Goal: Information Seeking & Learning: Compare options

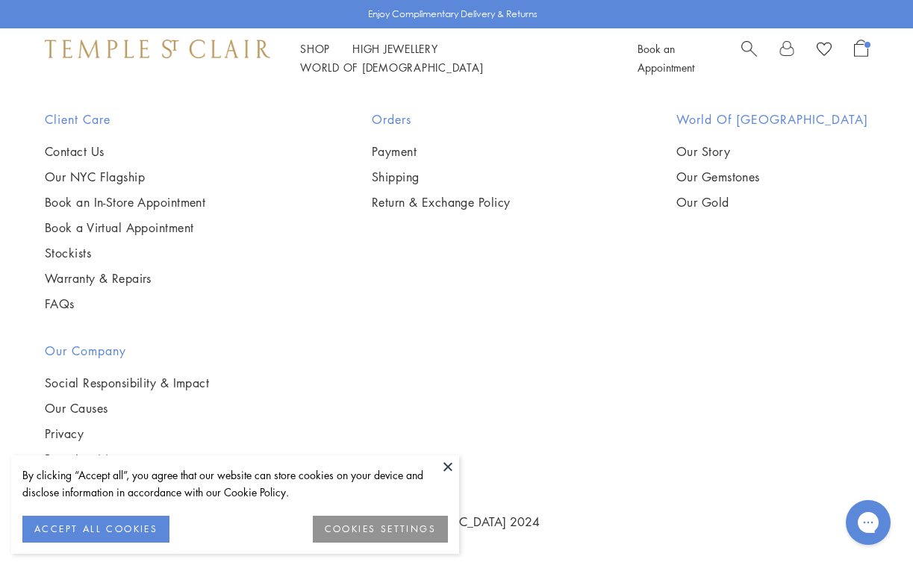
click at [446, 467] on button at bounding box center [448, 467] width 22 height 22
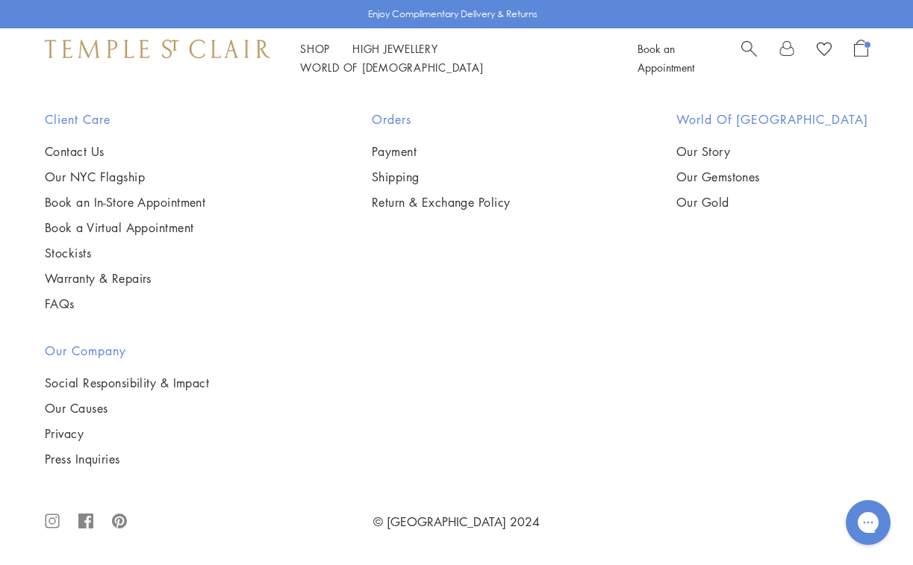
scroll to position [4013, 0]
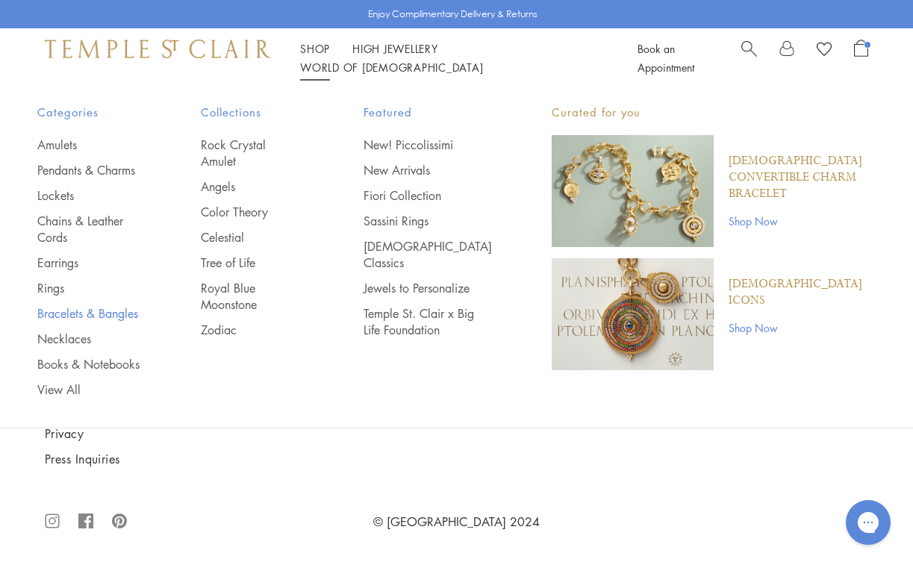
click at [86, 312] on link "Bracelets & Bangles" at bounding box center [89, 313] width 104 height 16
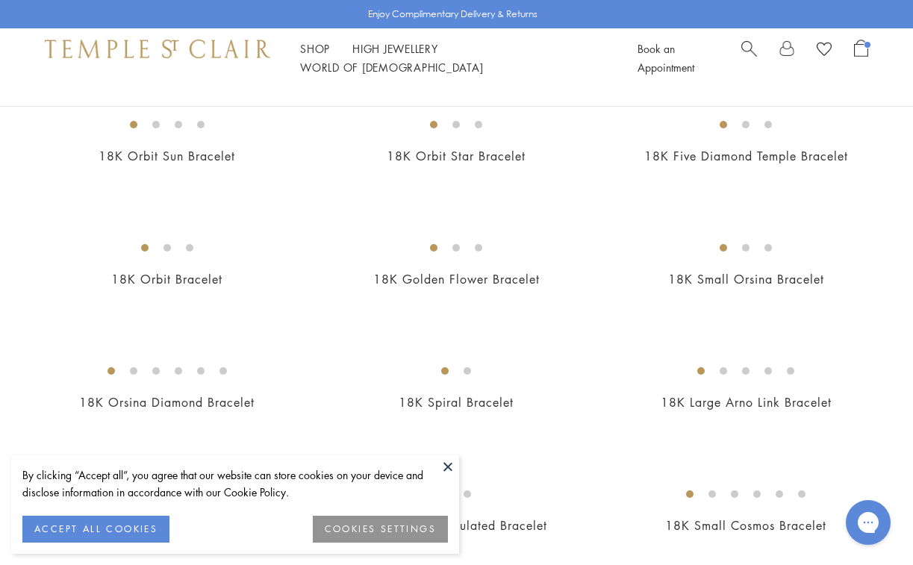
scroll to position [434, 0]
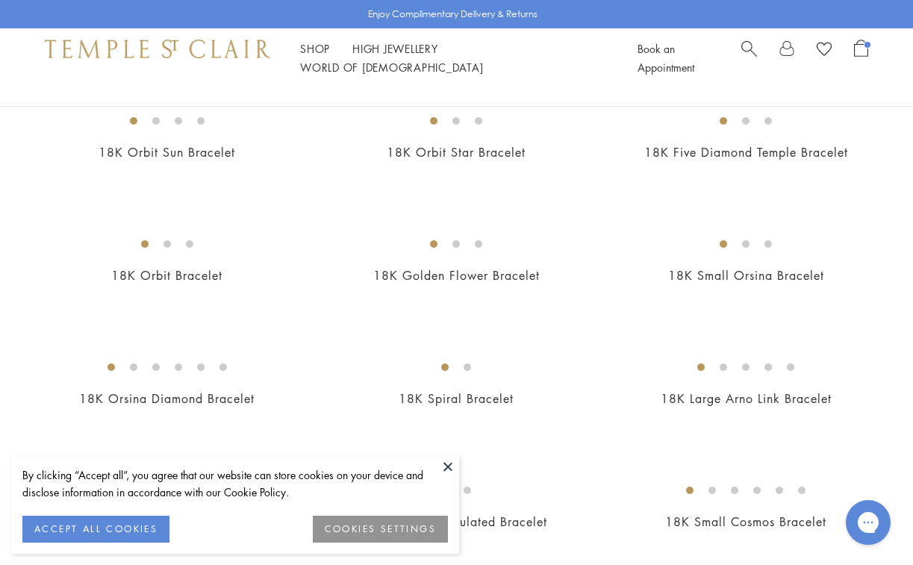
click at [450, 468] on button at bounding box center [448, 467] width 22 height 22
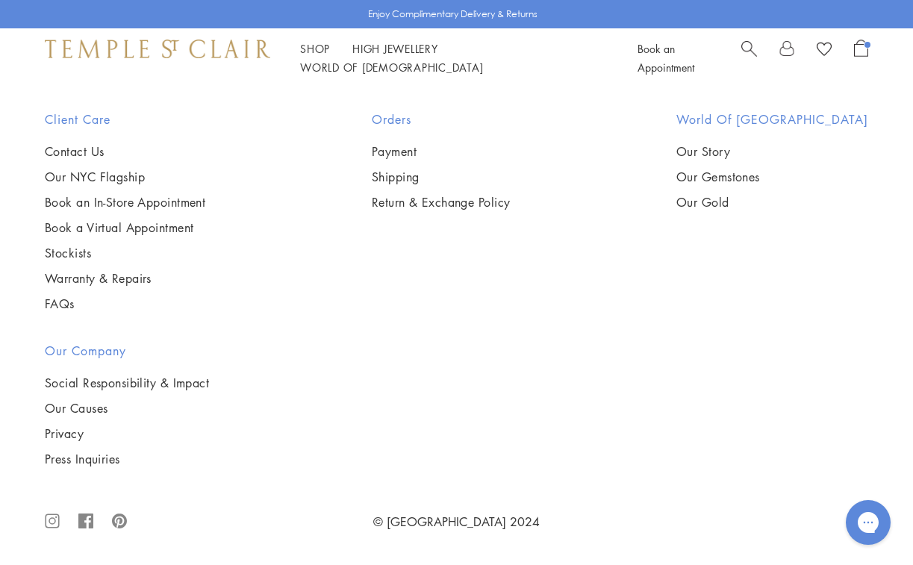
scroll to position [4855, 0]
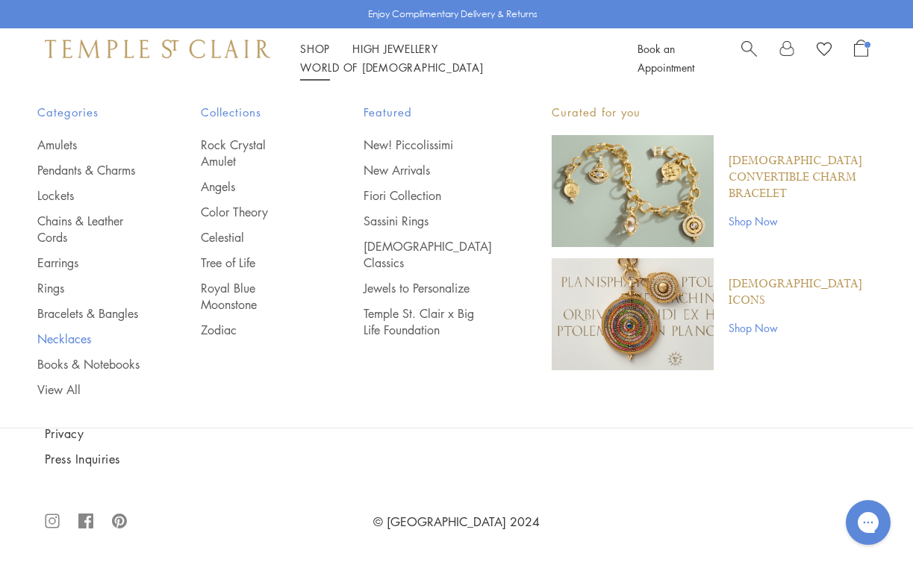
click at [81, 340] on link "Necklaces" at bounding box center [89, 339] width 104 height 16
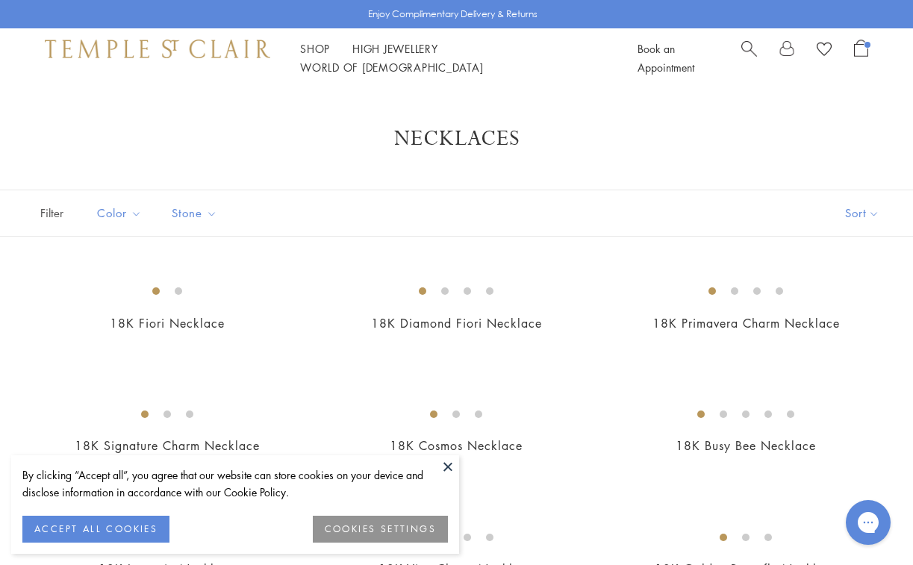
click at [451, 465] on button at bounding box center [448, 467] width 22 height 22
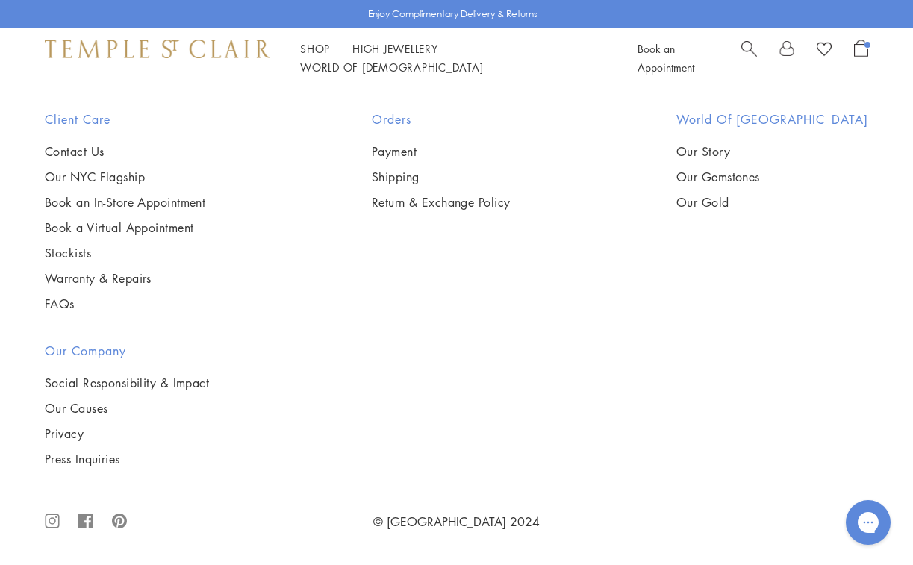
scroll to position [2931, 0]
click at [0, 0] on img at bounding box center [0, 0] width 0 height 0
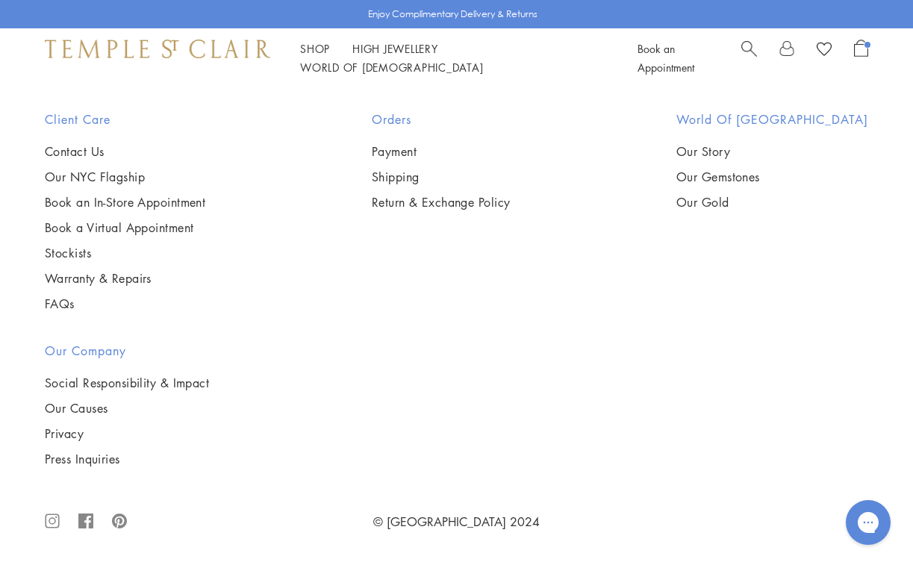
click at [0, 0] on img at bounding box center [0, 0] width 0 height 0
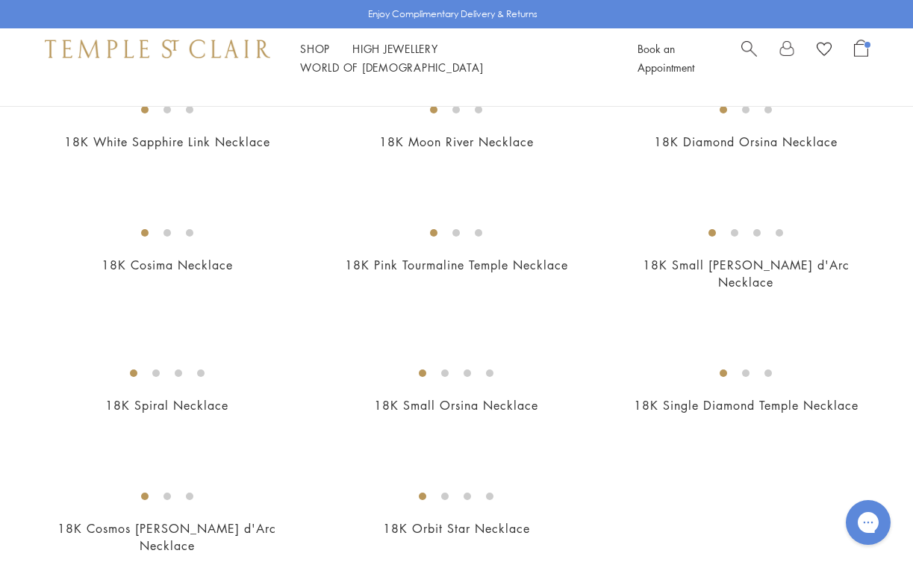
scroll to position [1657, 0]
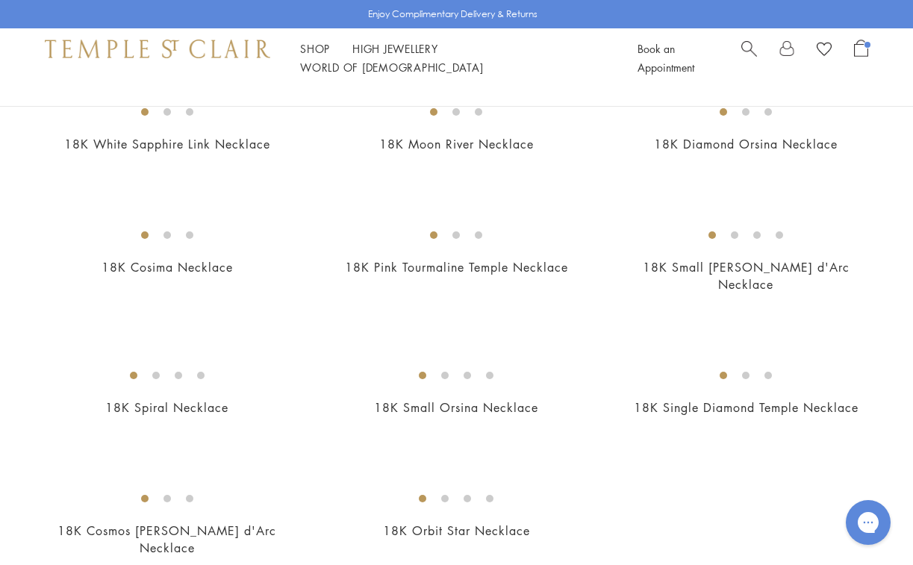
click at [0, 0] on img at bounding box center [0, 0] width 0 height 0
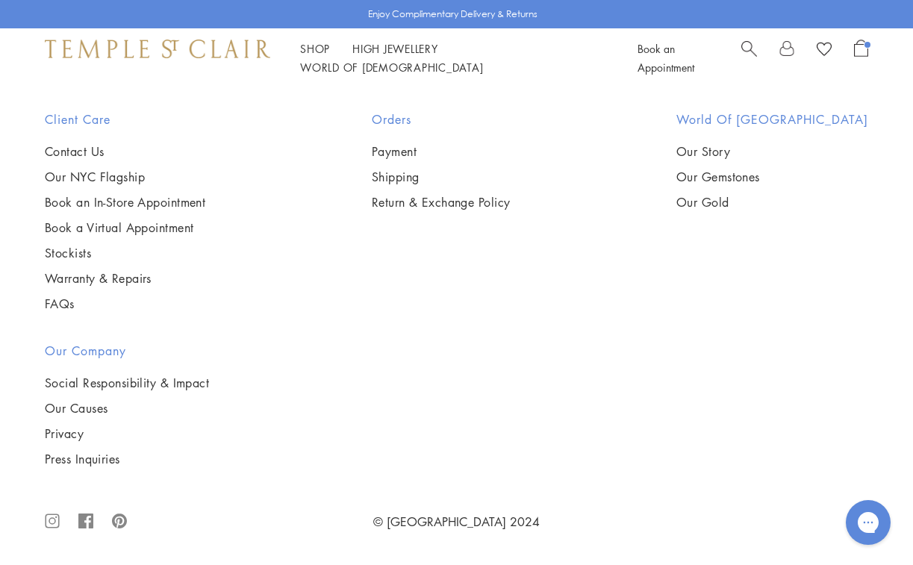
scroll to position [3382, 0]
click at [0, 0] on img at bounding box center [0, 0] width 0 height 0
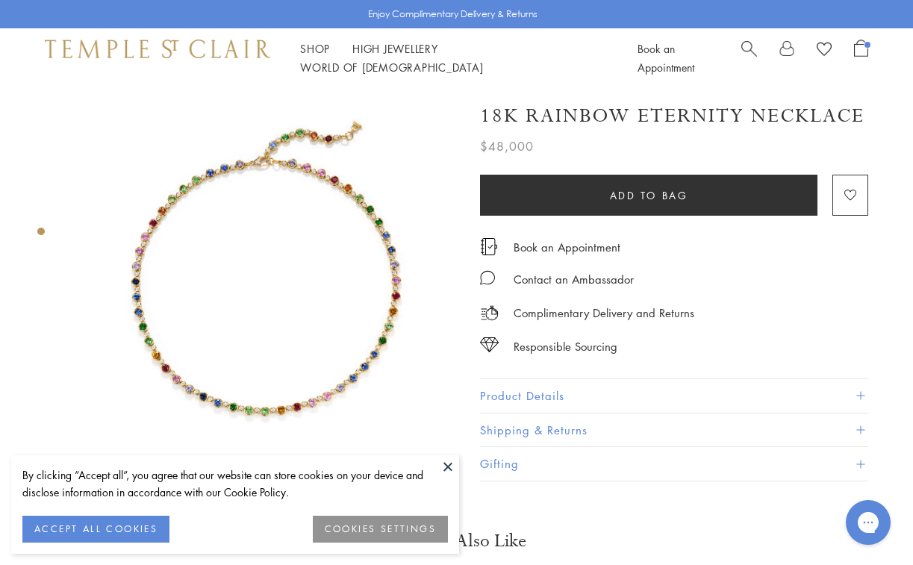
click at [450, 469] on button at bounding box center [448, 467] width 22 height 22
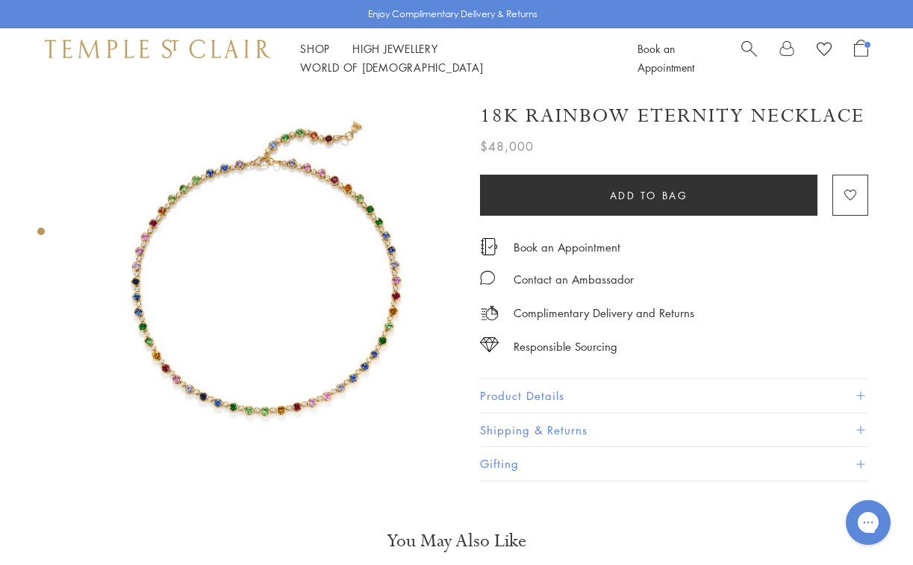
click at [294, 373] on img at bounding box center [266, 279] width 383 height 383
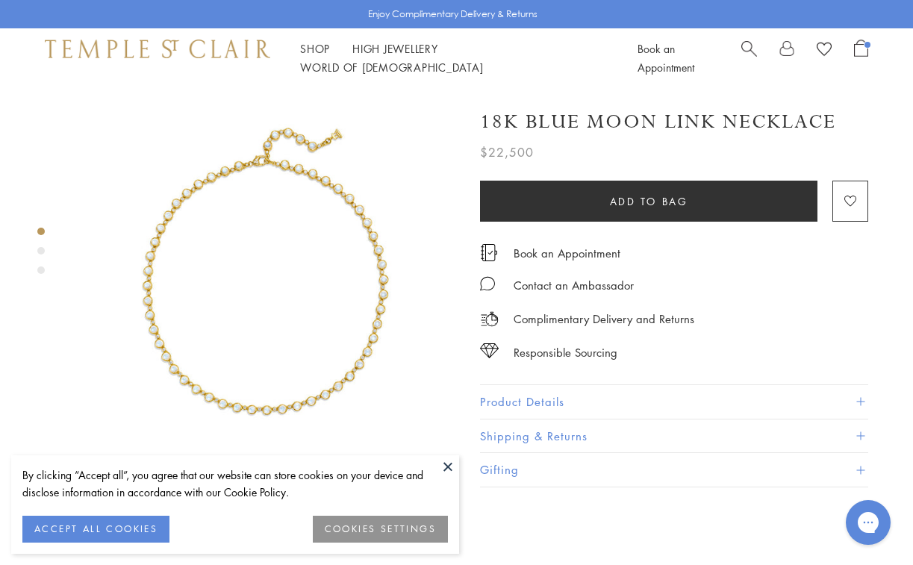
click at [304, 388] on img at bounding box center [266, 279] width 383 height 383
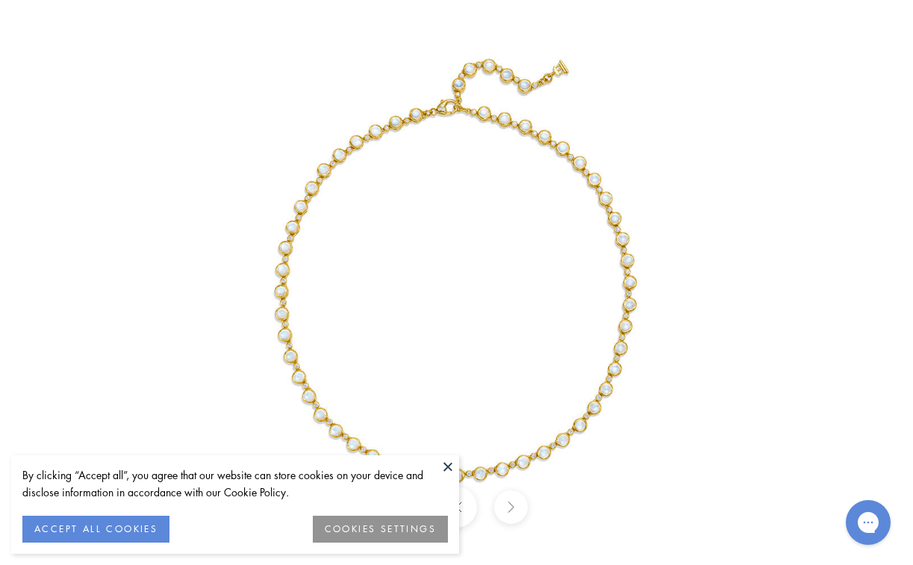
click at [450, 467] on button at bounding box center [448, 467] width 22 height 22
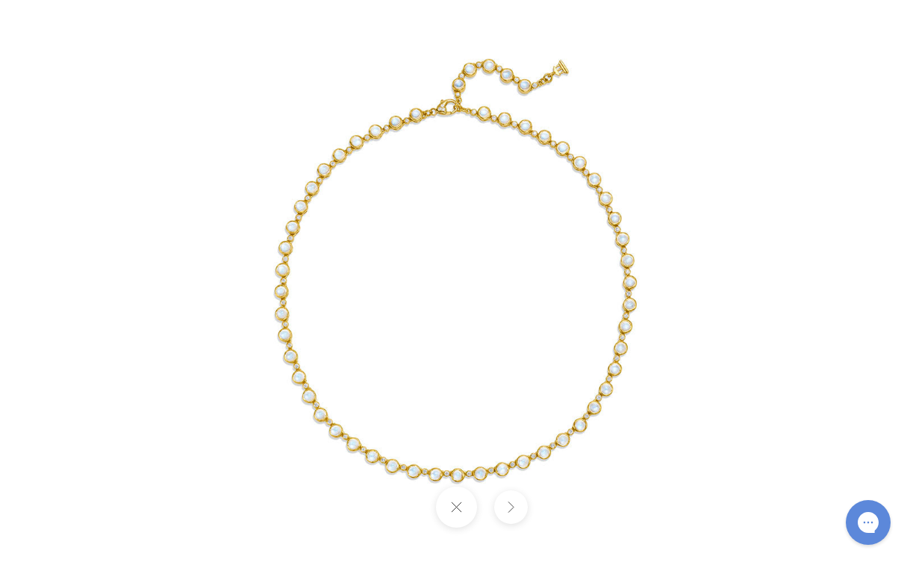
click at [311, 387] on img at bounding box center [456, 282] width 565 height 565
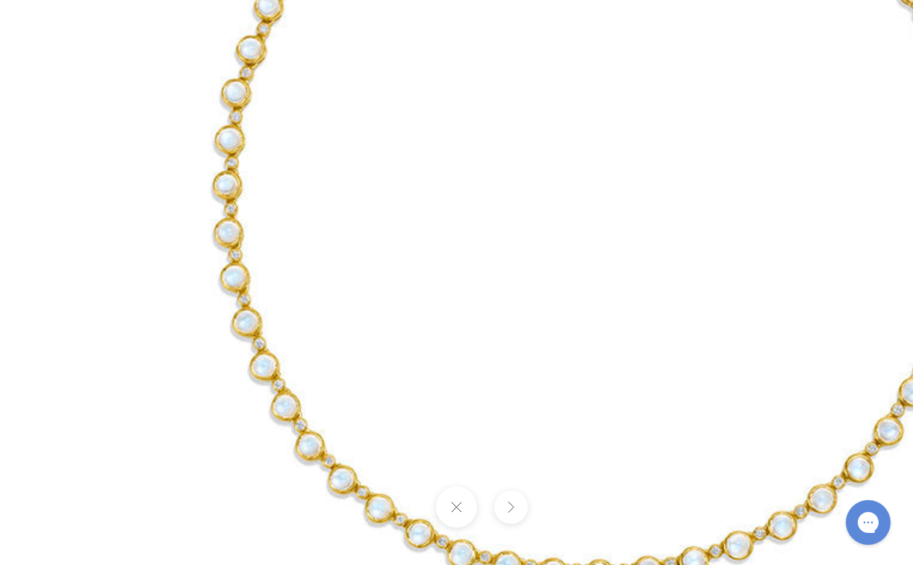
click at [309, 385] on img at bounding box center [597, 166] width 1195 height 1195
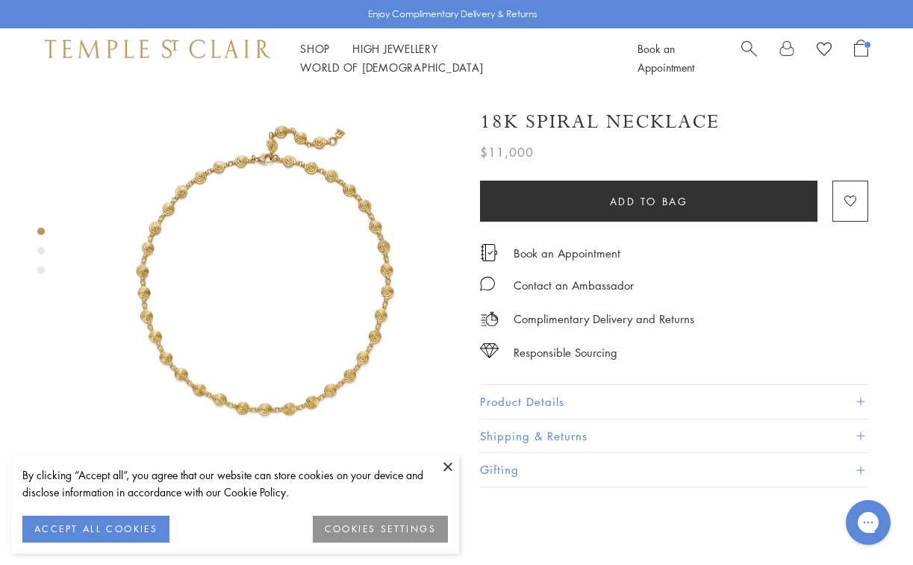
click at [454, 463] on button at bounding box center [448, 467] width 22 height 22
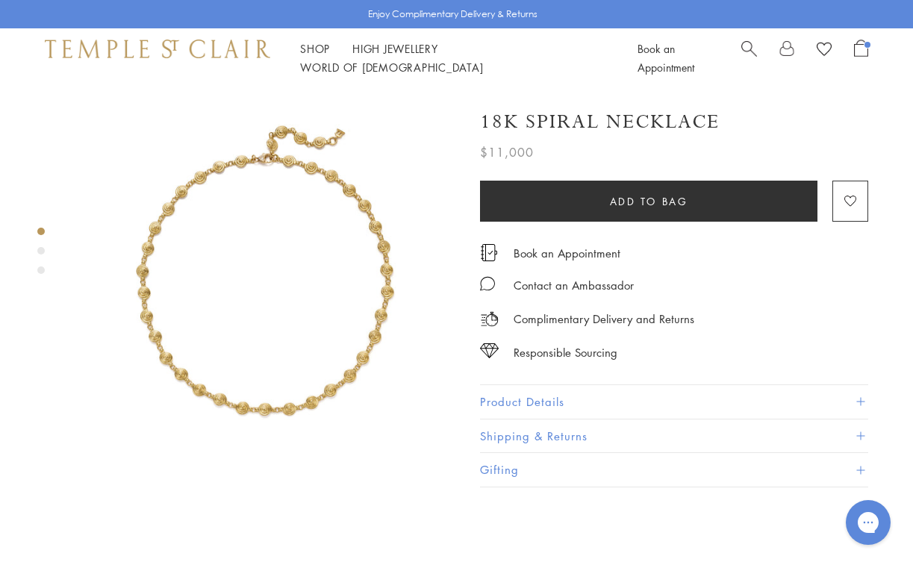
click at [325, 373] on img at bounding box center [266, 279] width 383 height 383
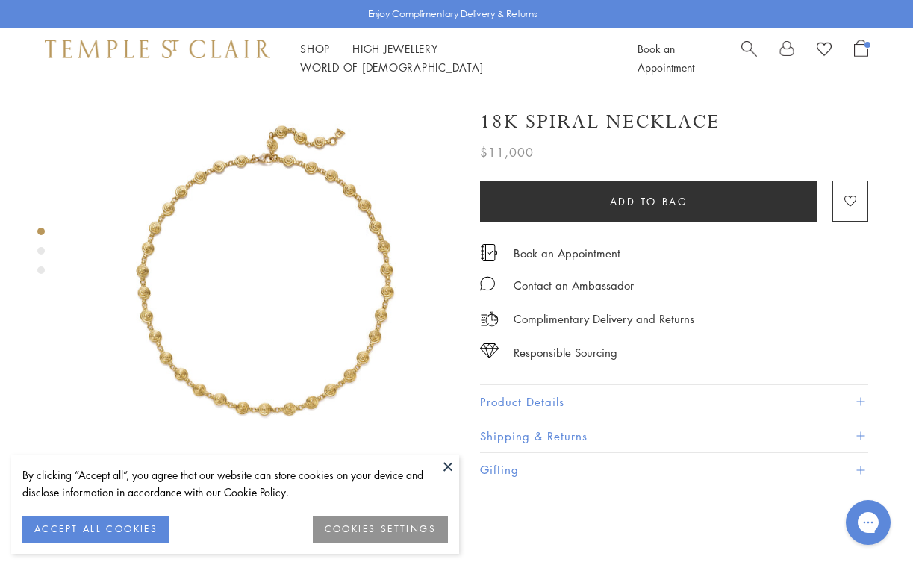
click at [450, 467] on button at bounding box center [448, 467] width 22 height 22
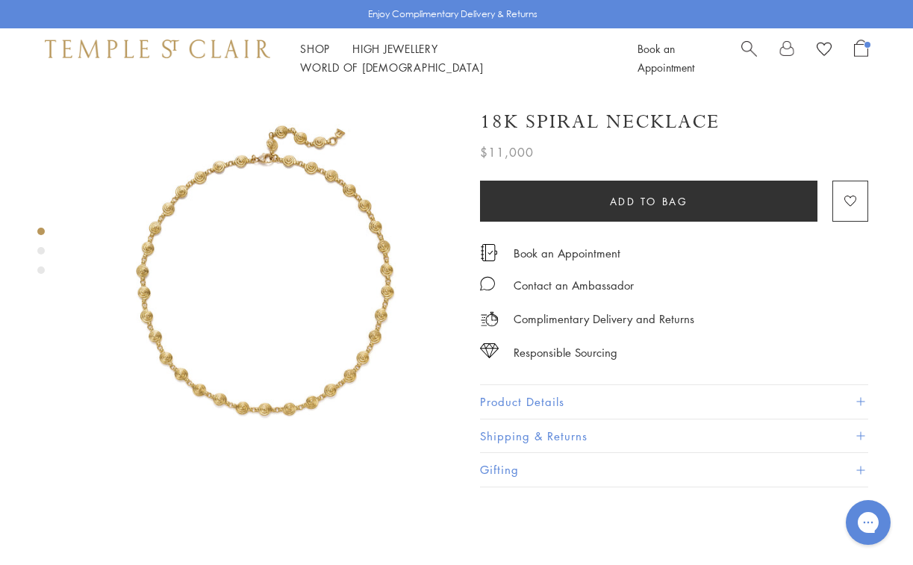
click at [353, 341] on img at bounding box center [266, 279] width 383 height 383
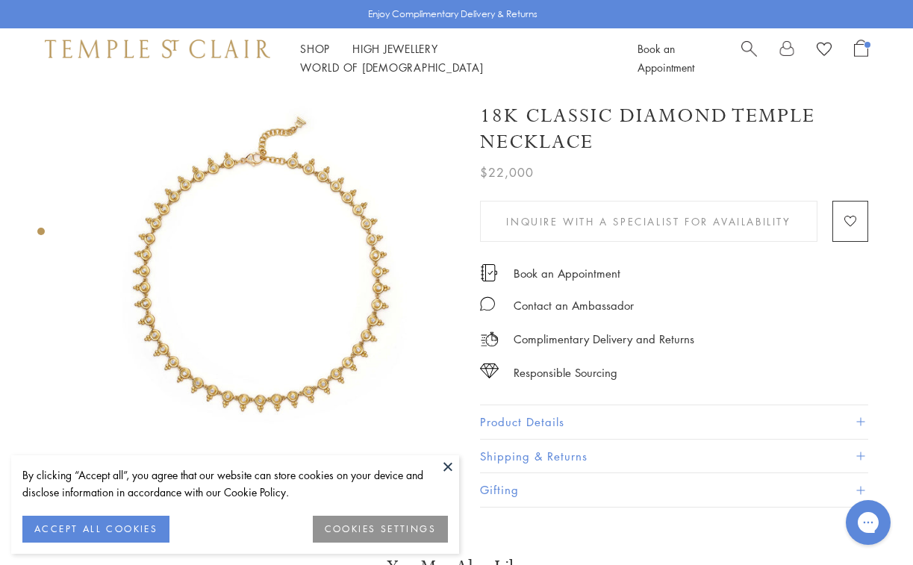
click at [450, 466] on button at bounding box center [448, 467] width 22 height 22
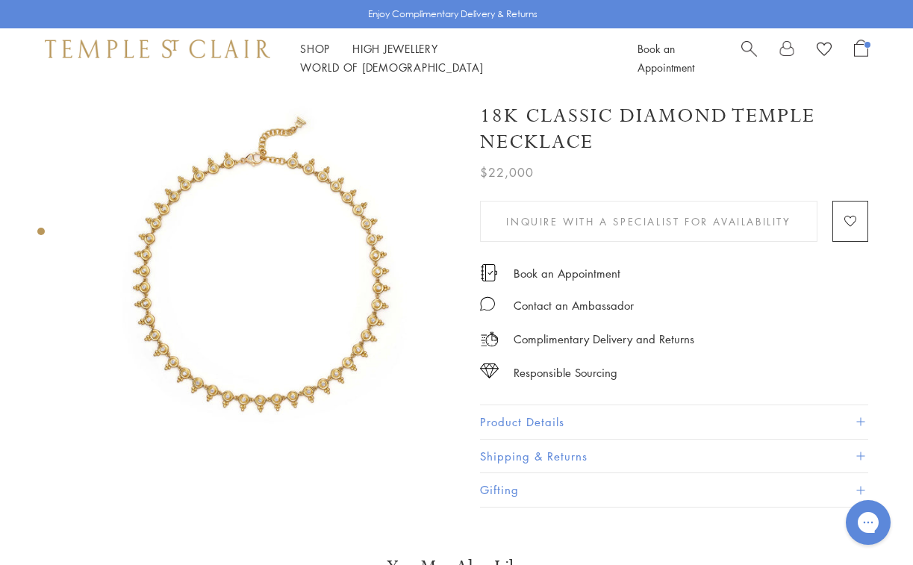
click at [314, 364] on img at bounding box center [266, 279] width 383 height 383
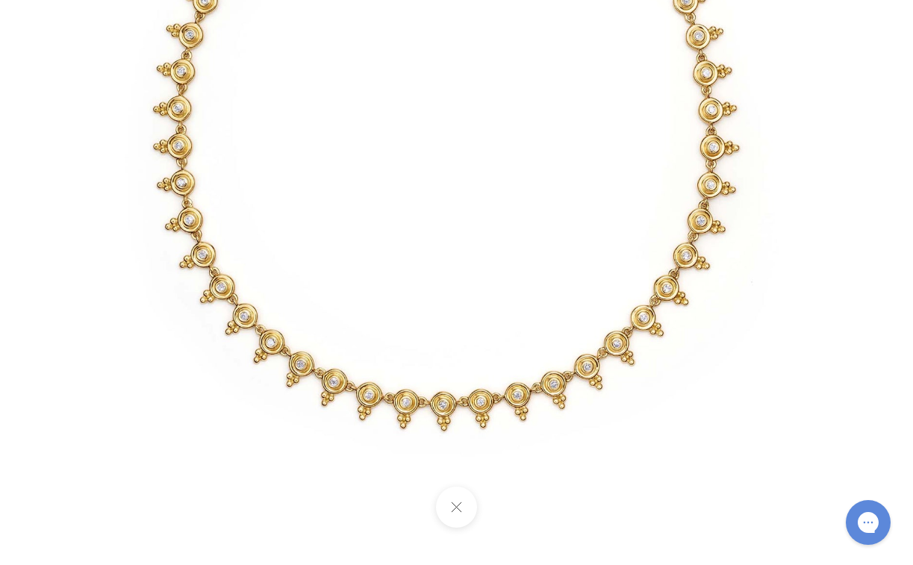
click at [461, 511] on button at bounding box center [456, 507] width 41 height 41
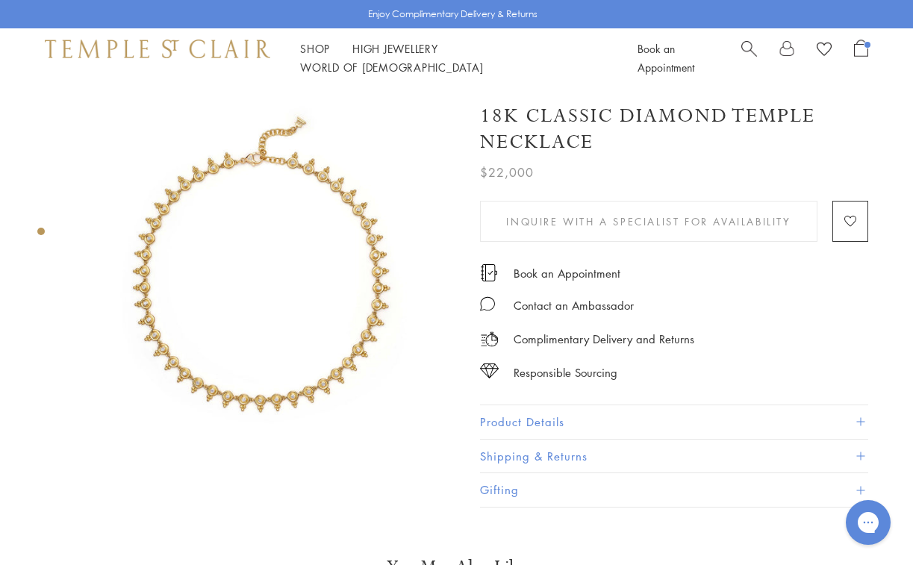
click at [217, 270] on img at bounding box center [266, 279] width 383 height 383
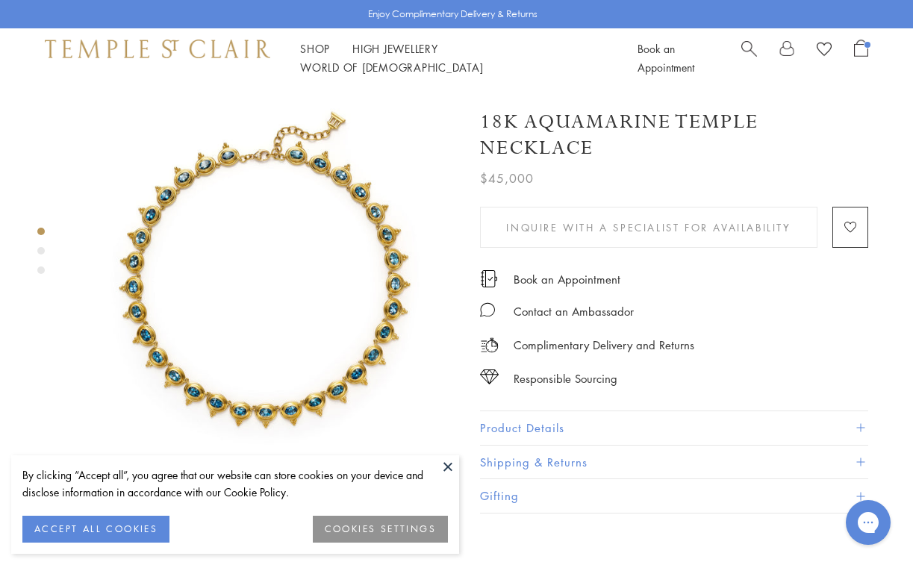
click at [447, 468] on button at bounding box center [448, 467] width 22 height 22
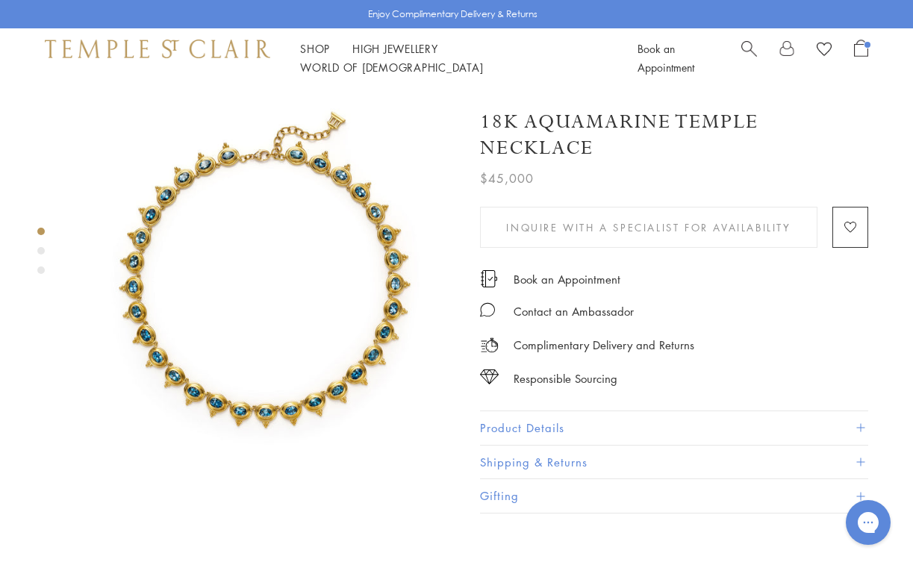
click at [320, 362] on img at bounding box center [266, 279] width 383 height 383
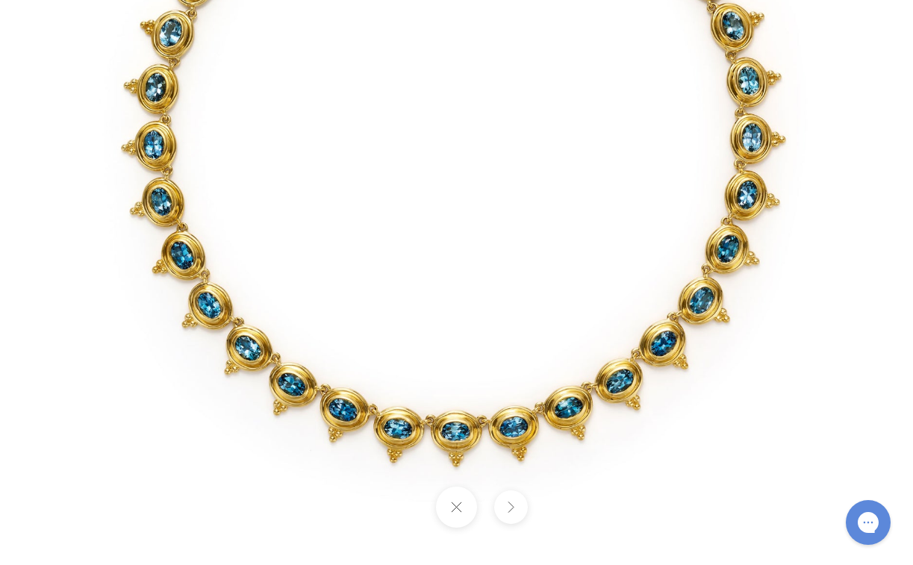
click at [461, 514] on button at bounding box center [456, 507] width 41 height 41
